Goal: Transaction & Acquisition: Register for event/course

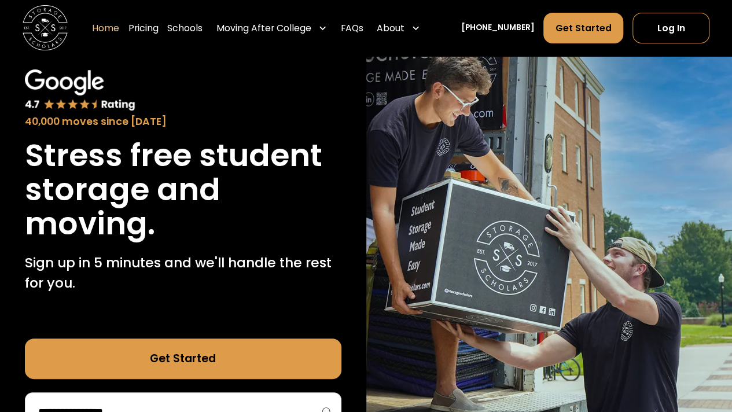
scroll to position [62, 0]
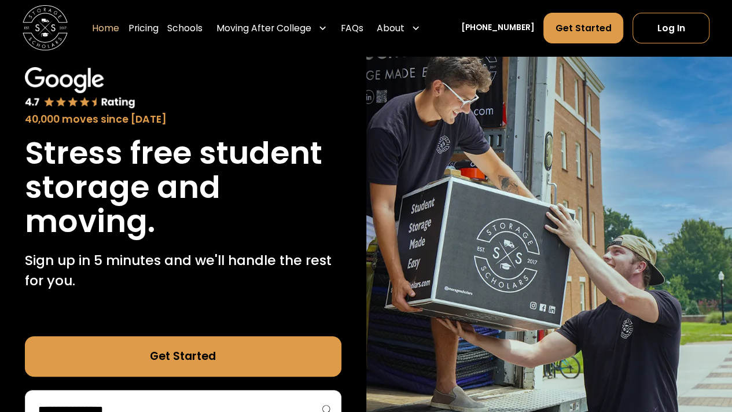
click at [101, 272] on p "Sign up in 5 minutes and we'll handle the rest for you." at bounding box center [183, 270] width 317 height 41
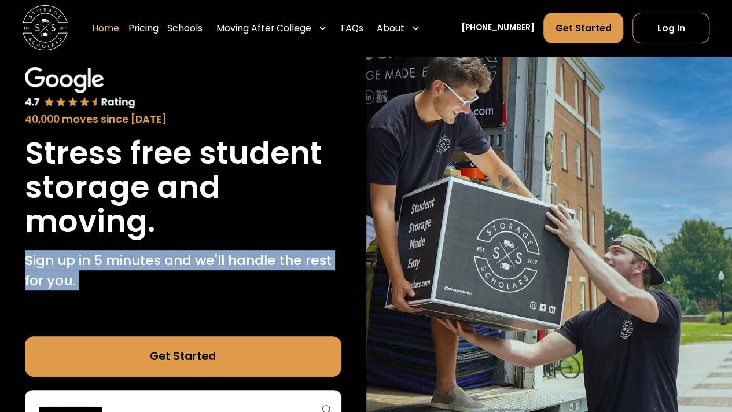
click at [101, 272] on p "Sign up in 5 minutes and we'll handle the rest for you." at bounding box center [183, 270] width 317 height 41
click at [152, 277] on p "Sign up in 5 minutes and we'll handle the rest for you." at bounding box center [183, 270] width 317 height 41
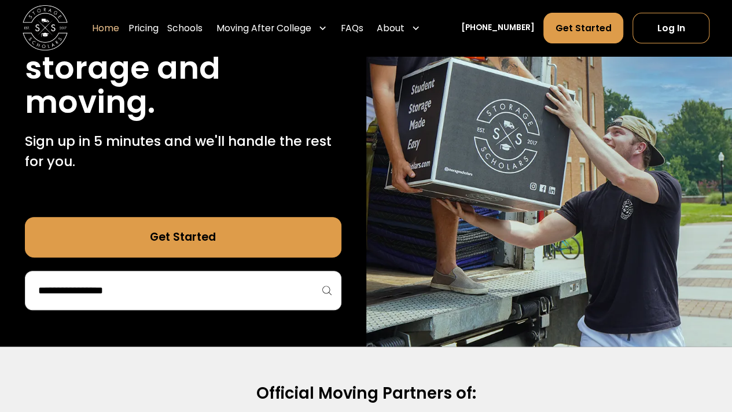
scroll to position [182, 0]
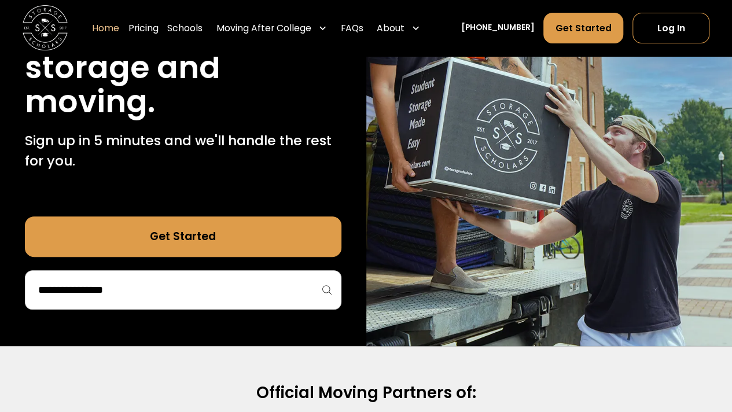
click at [176, 289] on input "search" at bounding box center [183, 290] width 292 height 20
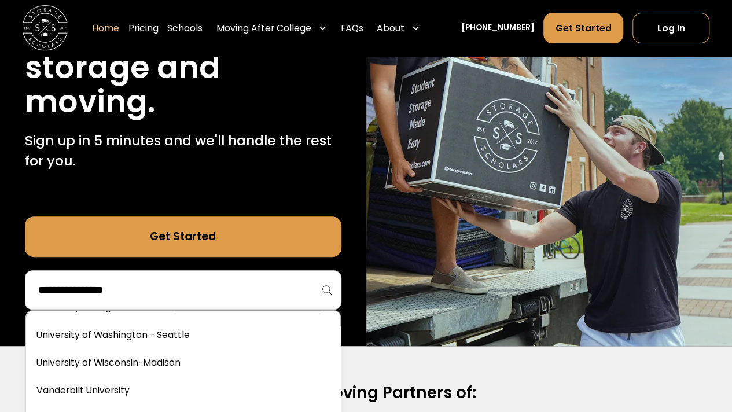
scroll to position [6750, 0]
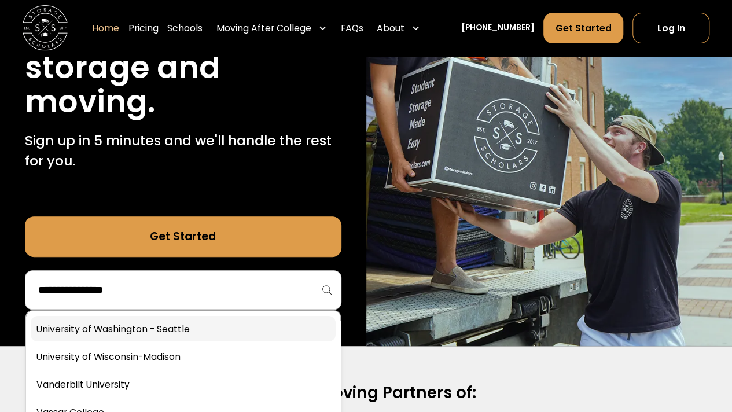
click at [123, 335] on link at bounding box center [183, 328] width 305 height 25
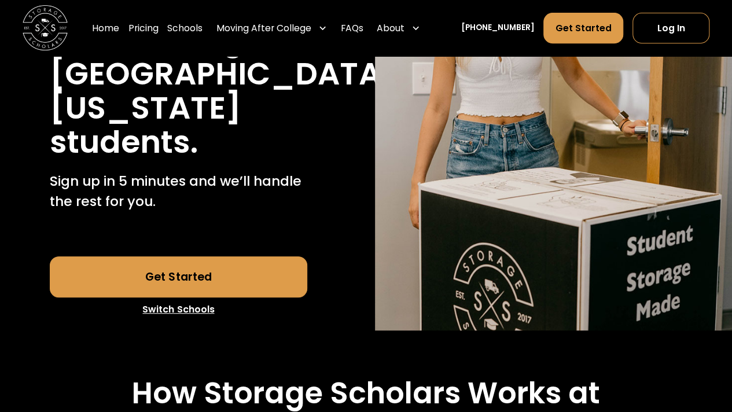
scroll to position [237, 0]
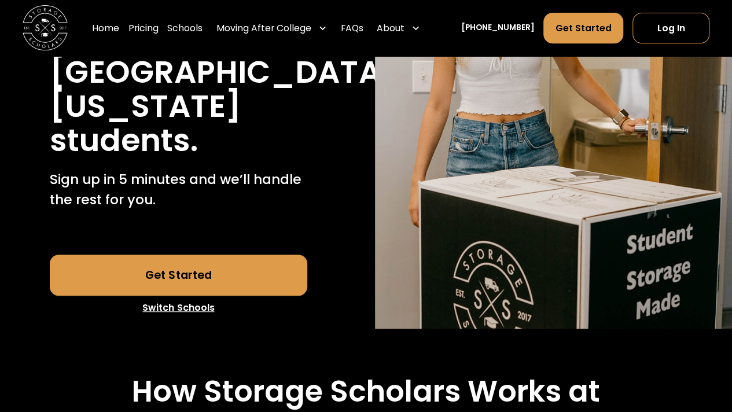
click at [187, 271] on link "Get Started" at bounding box center [178, 275] width 257 height 41
